Goal: Navigation & Orientation: Find specific page/section

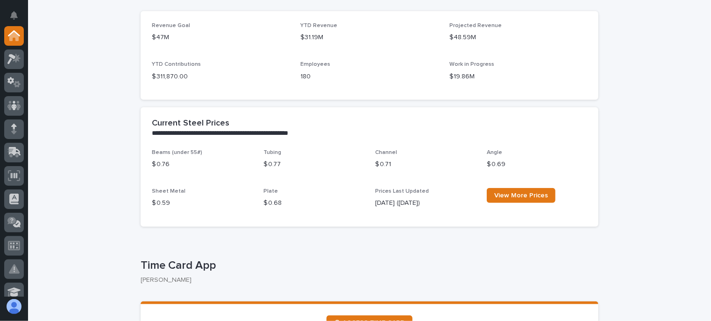
scroll to position [420, 0]
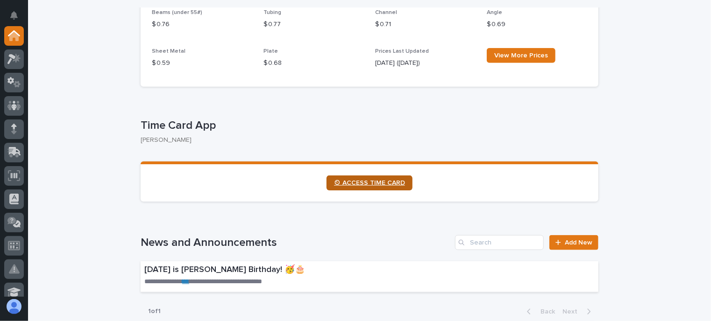
click at [357, 179] on link "⏲ ACCESS TIME CARD" at bounding box center [370, 183] width 86 height 15
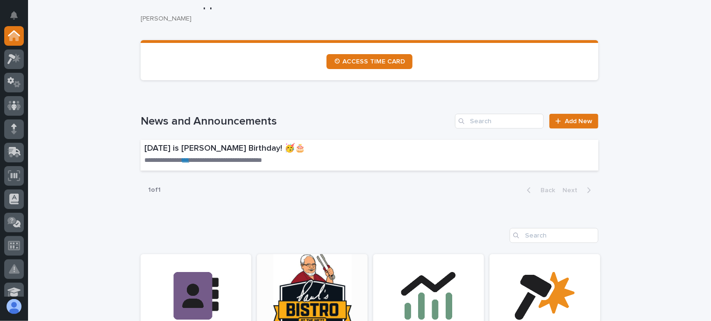
scroll to position [607, 0]
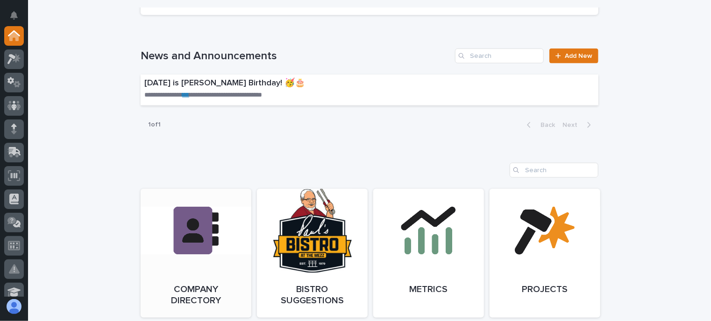
click at [203, 251] on span "Open Link" at bounding box center [196, 253] width 30 height 7
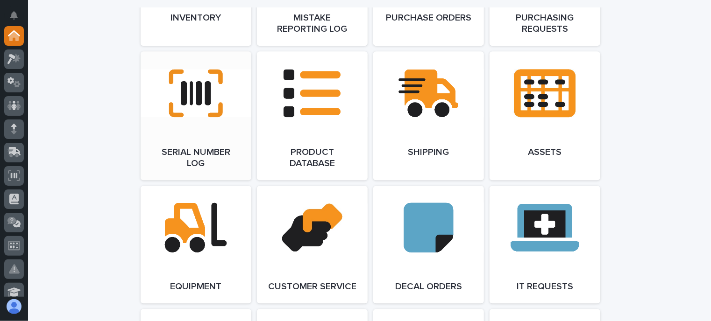
scroll to position [1075, 0]
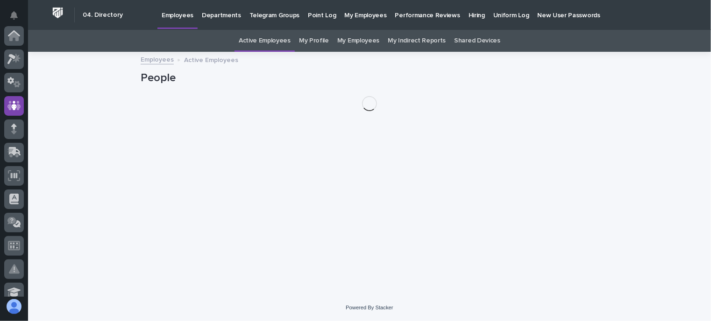
scroll to position [70, 0]
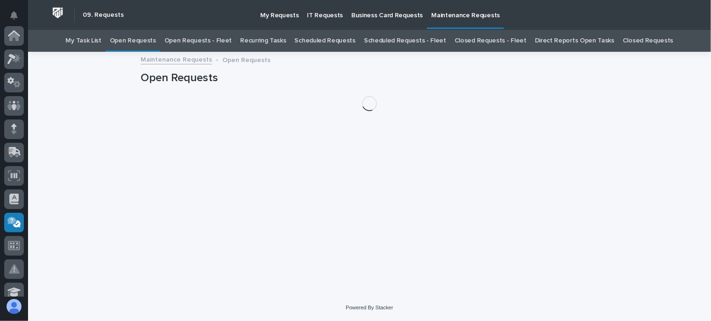
scroll to position [187, 0]
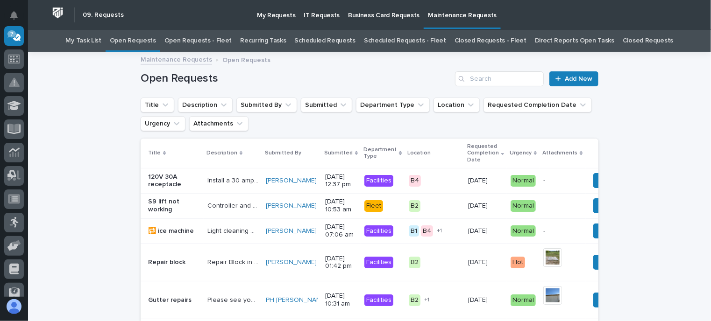
click at [203, 39] on link "Open Requests - Fleet" at bounding box center [198, 41] width 68 height 22
click at [204, 39] on link "Open Requests - Fleet" at bounding box center [198, 41] width 68 height 22
